Goal: Task Accomplishment & Management: Manage account settings

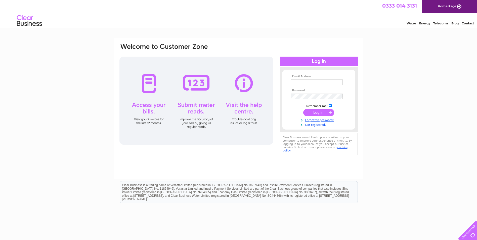
type input "[PERSON_NAME][EMAIL_ADDRESS][PERSON_NAME][DOMAIN_NAME]"
click at [319, 113] on input "submit" at bounding box center [318, 112] width 31 height 7
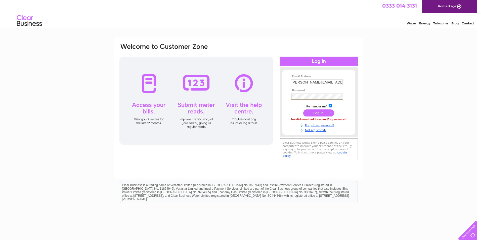
click at [150, 97] on div "Email Address: gordon.martin@doverfs.com Password:" at bounding box center [238, 102] width 239 height 119
click at [303, 109] on input "submit" at bounding box center [318, 112] width 31 height 7
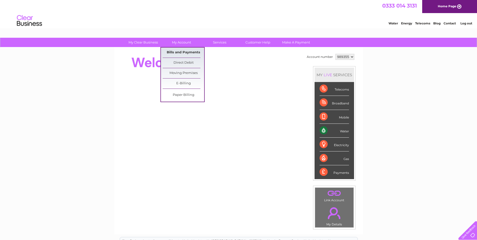
click at [185, 53] on link "Bills and Payments" at bounding box center [183, 53] width 41 height 10
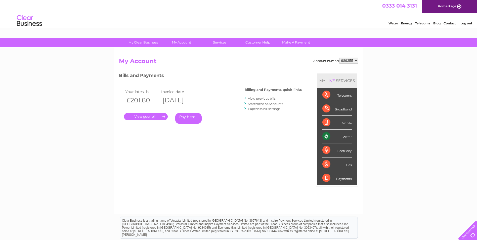
click at [154, 115] on link "." at bounding box center [146, 116] width 44 height 7
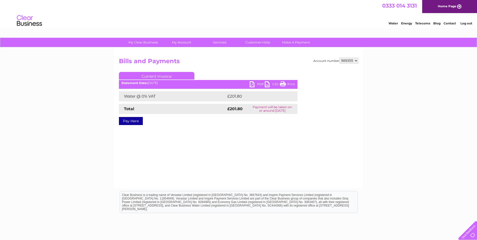
click at [256, 83] on link "PDF" at bounding box center [257, 84] width 15 height 7
